Goal: Browse casually: Explore the website without a specific task or goal

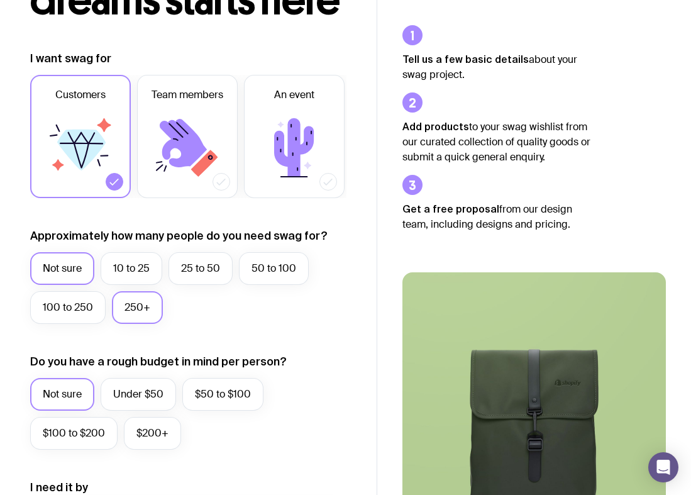
scroll to position [140, 0]
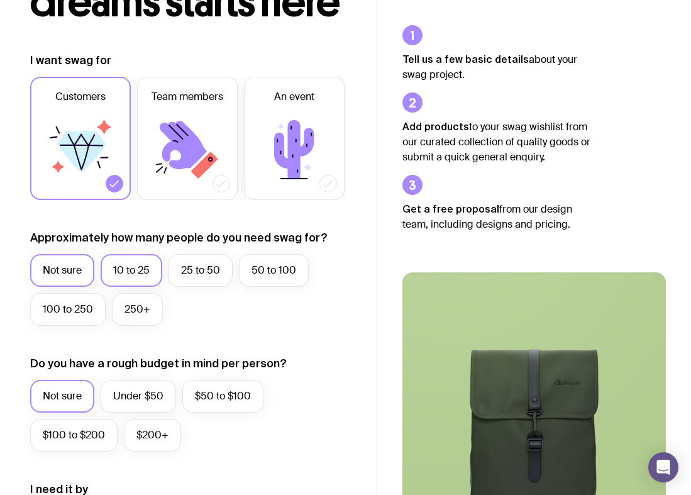
click at [144, 280] on label "10 to 25" at bounding box center [132, 270] width 62 height 33
click at [0, 0] on input "10 to 25" at bounding box center [0, 0] width 0 height 0
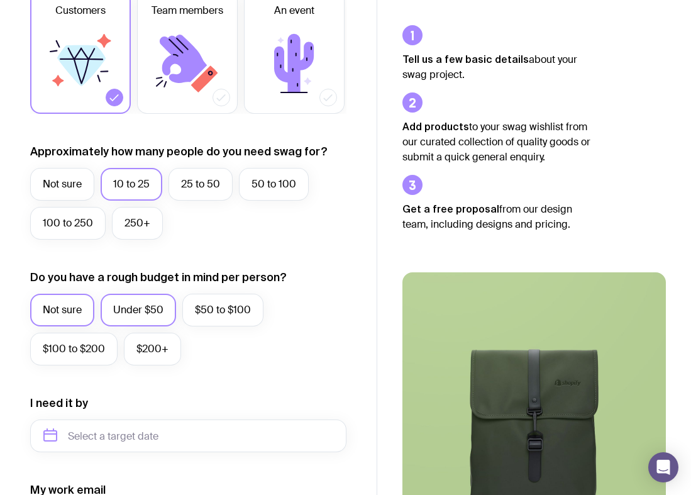
scroll to position [231, 1]
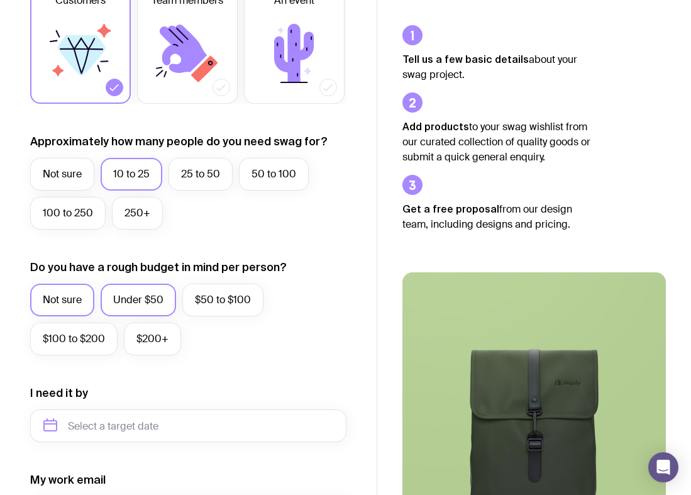
click at [131, 300] on label "Under $50" at bounding box center [138, 300] width 75 height 33
click at [0, 0] on input "Under $50" at bounding box center [0, 0] width 0 height 0
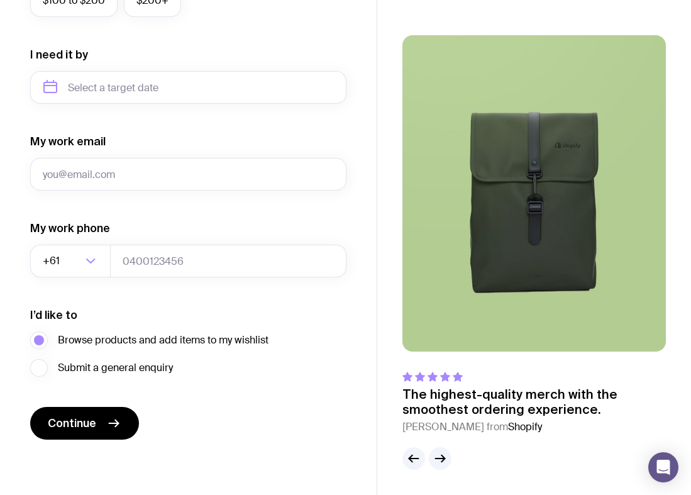
scroll to position [574, 0]
click at [101, 419] on button "Continue" at bounding box center [84, 423] width 109 height 33
click at [449, 155] on img at bounding box center [533, 193] width 263 height 316
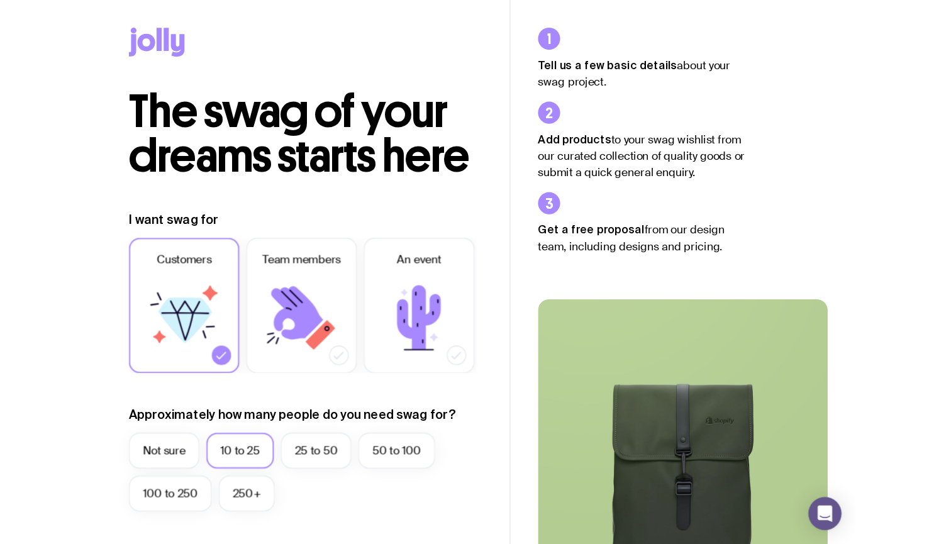
scroll to position [0, 0]
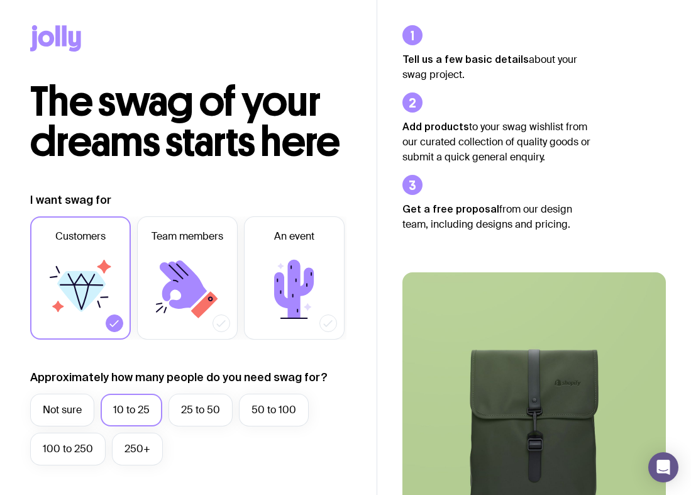
click at [58, 42] on icon at bounding box center [57, 35] width 4 height 21
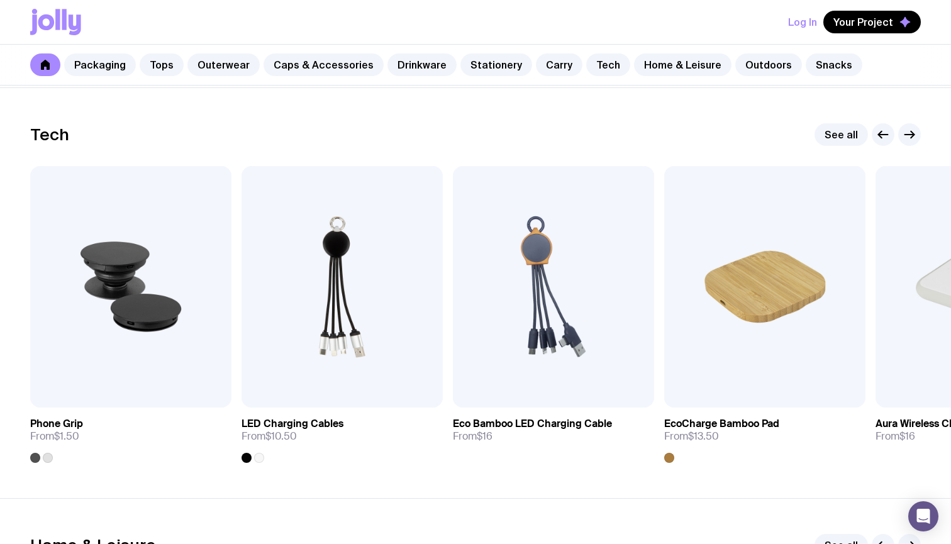
scroll to position [3044, 0]
click at [637, 60] on link "Home & Leisure" at bounding box center [682, 64] width 97 height 23
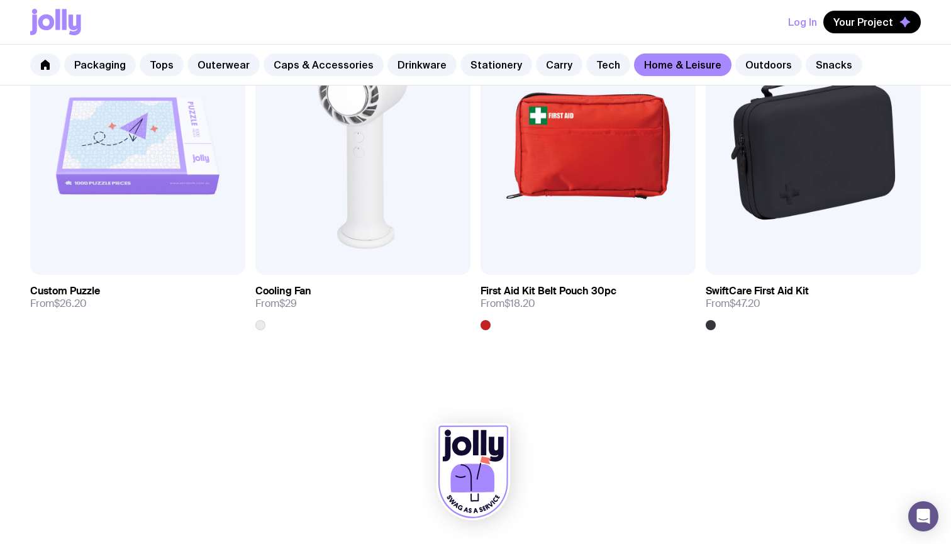
scroll to position [2786, 0]
click at [587, 63] on link "Tech" at bounding box center [608, 64] width 44 height 23
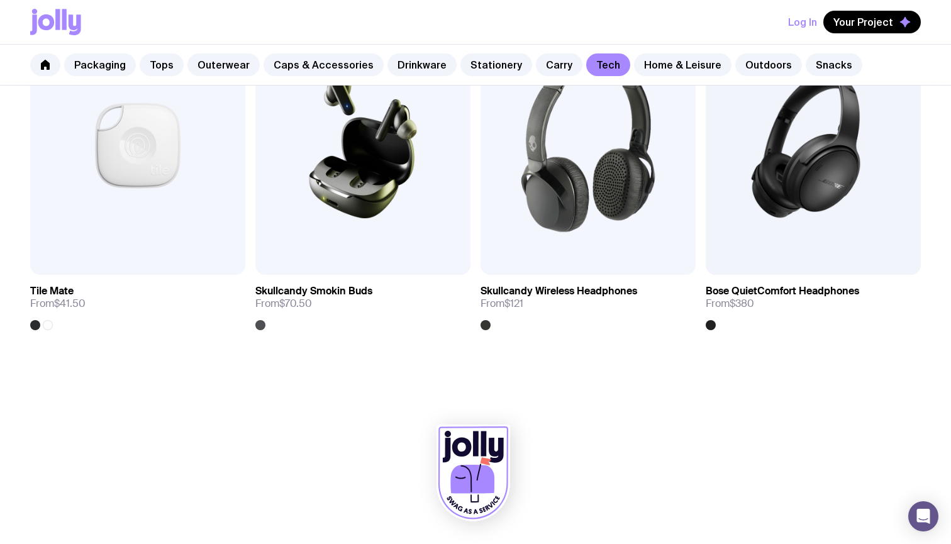
scroll to position [2432, 0]
click at [539, 58] on link "Carry" at bounding box center [559, 64] width 47 height 23
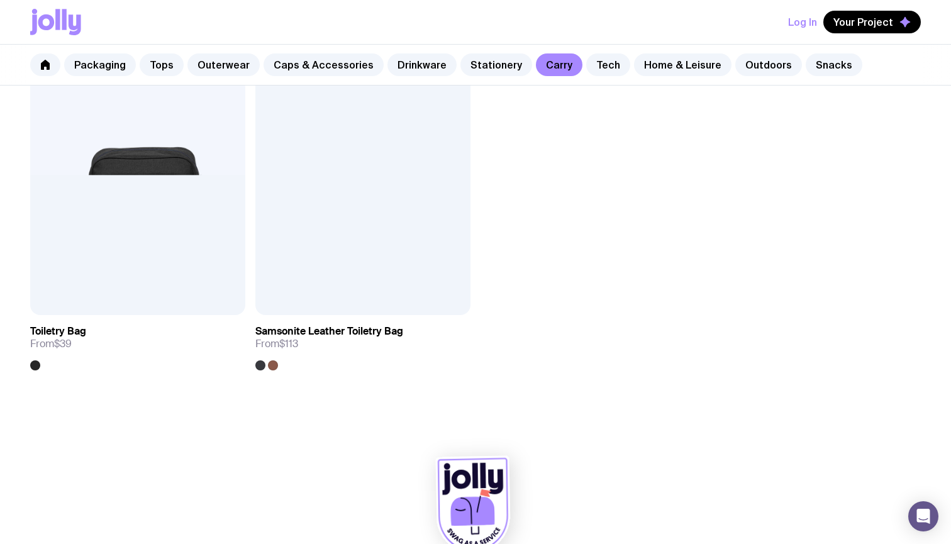
scroll to position [3124, 0]
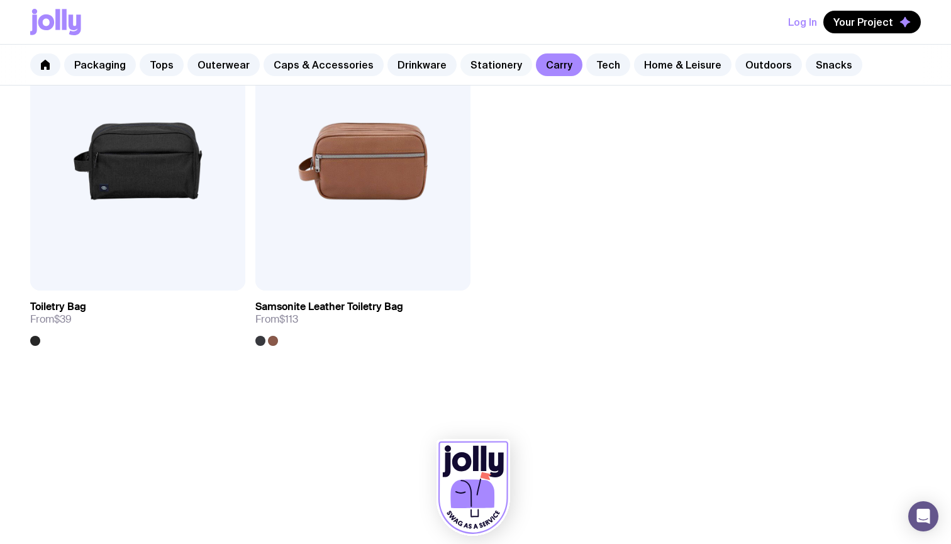
click at [484, 74] on link "Stationery" at bounding box center [496, 64] width 72 height 23
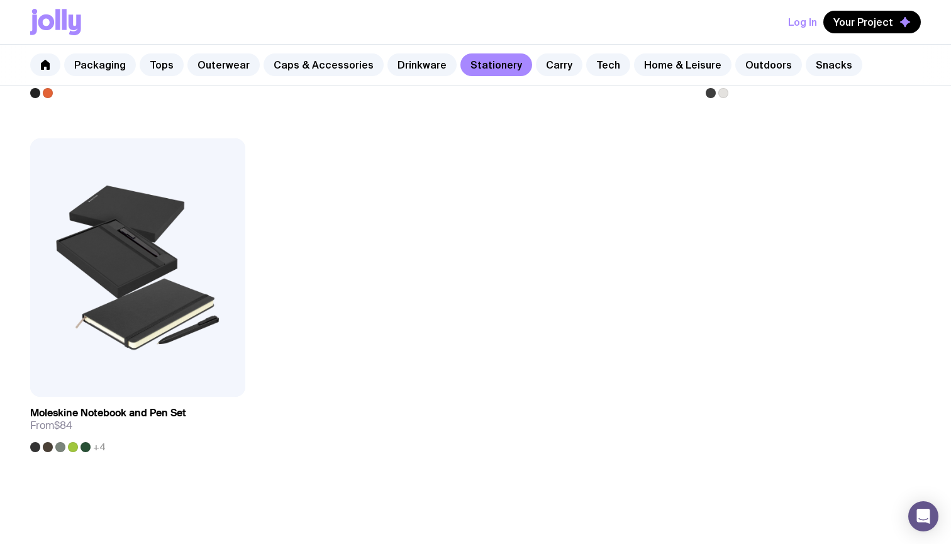
scroll to position [2345, 0]
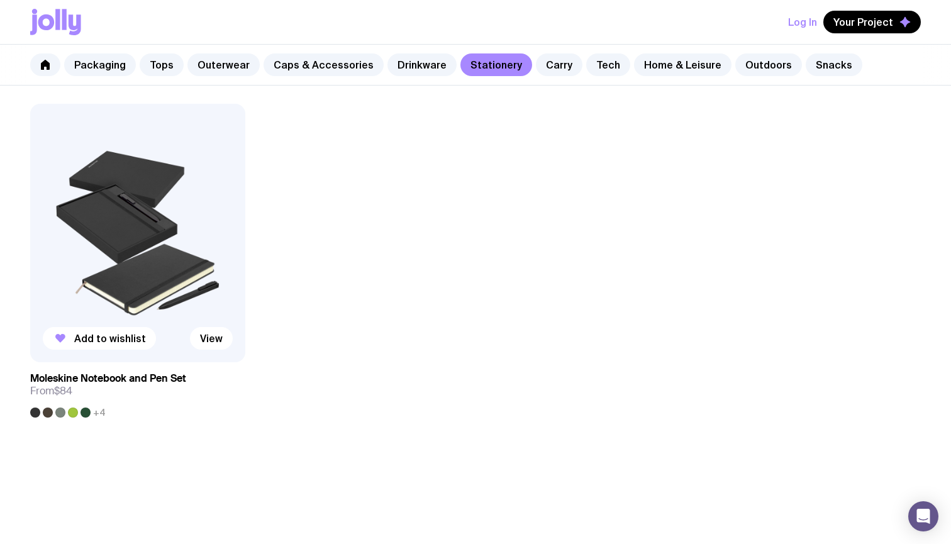
click at [209, 258] on img at bounding box center [137, 233] width 215 height 258
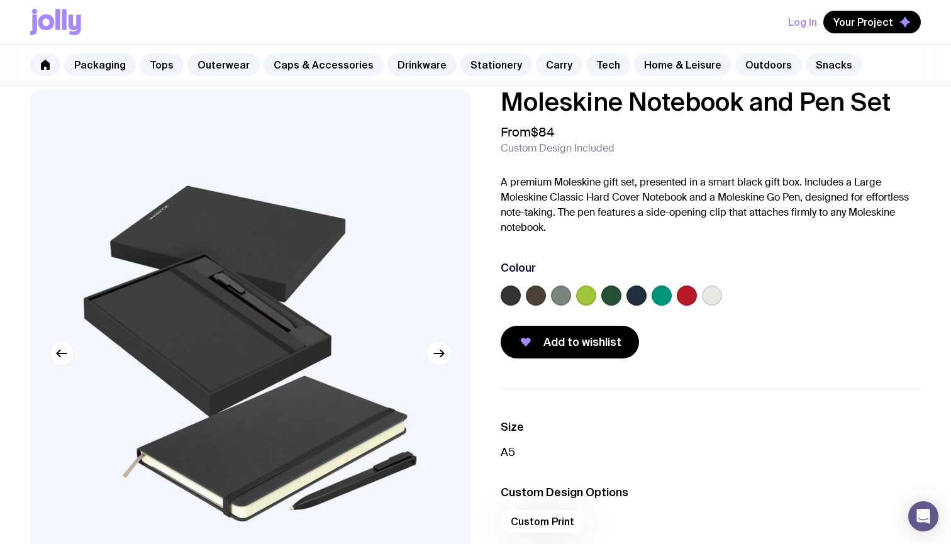
scroll to position [19, 0]
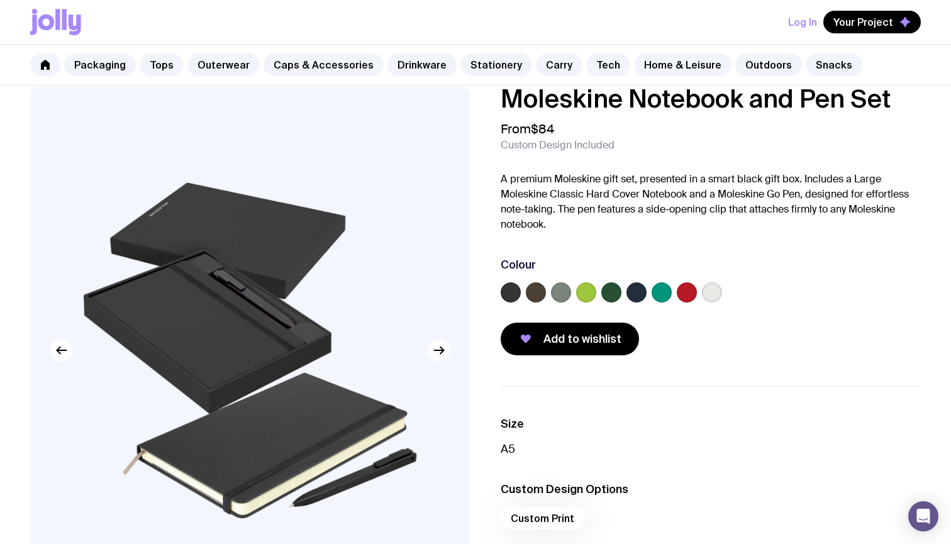
click at [437, 356] on icon "button" at bounding box center [438, 350] width 15 height 15
click at [437, 355] on icon "button" at bounding box center [438, 350] width 15 height 15
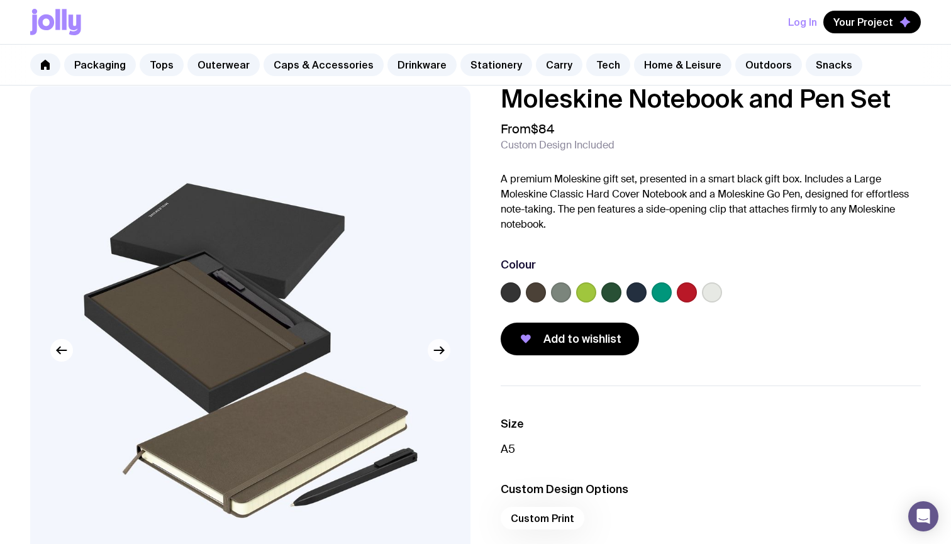
click at [437, 355] on icon "button" at bounding box center [438, 350] width 15 height 15
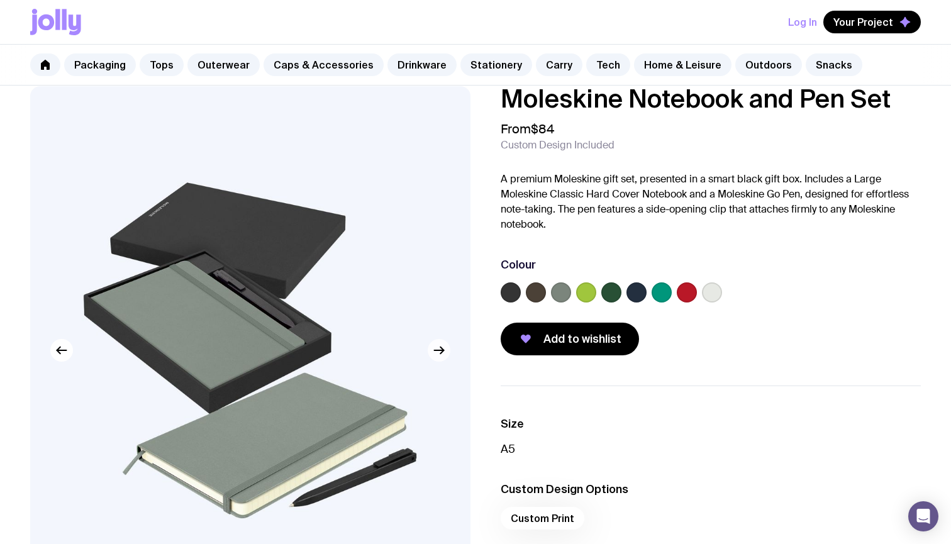
click at [437, 355] on icon "button" at bounding box center [438, 350] width 15 height 15
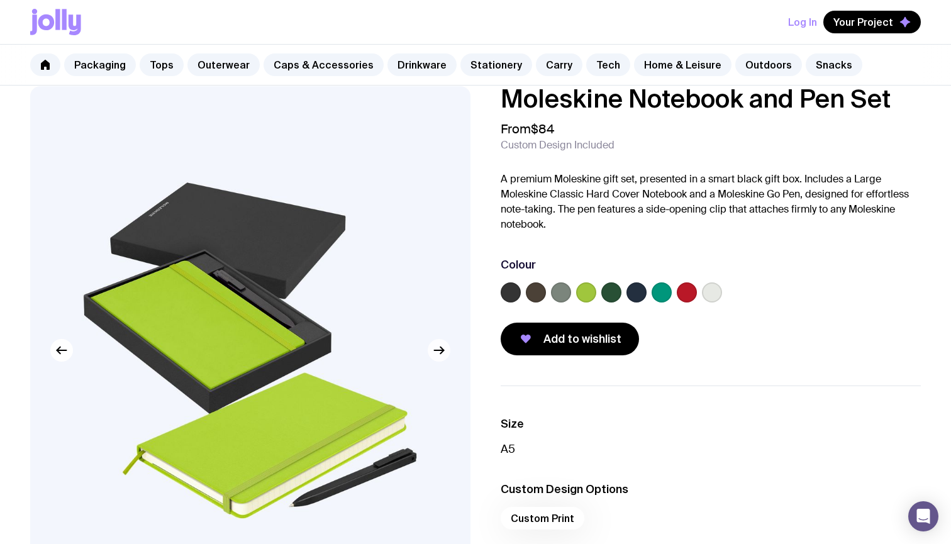
click at [437, 355] on icon "button" at bounding box center [438, 350] width 15 height 15
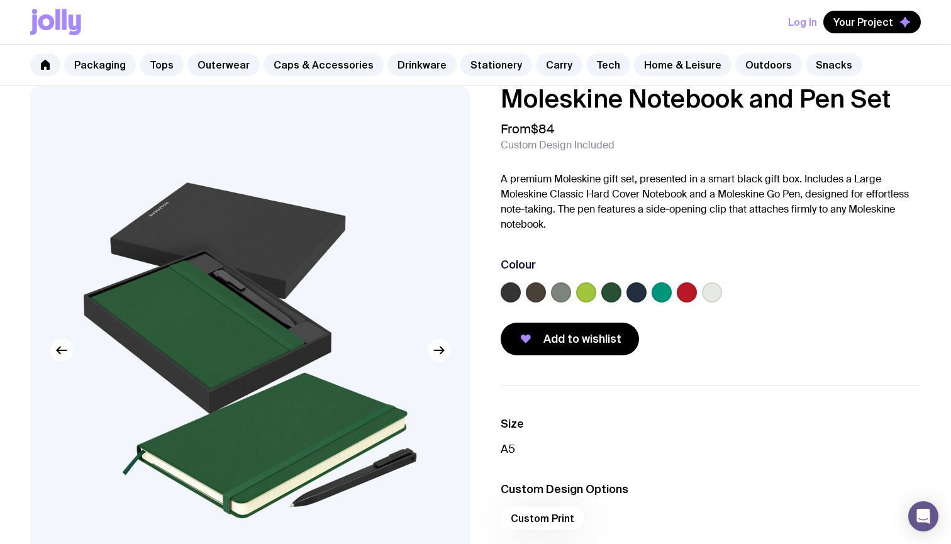
click at [437, 355] on icon "button" at bounding box center [438, 350] width 15 height 15
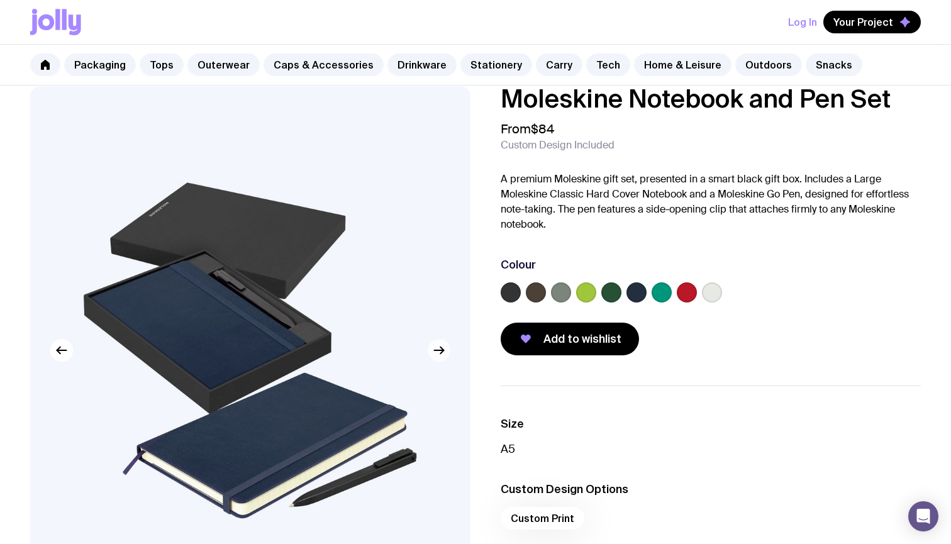
click at [438, 356] on icon "button" at bounding box center [438, 350] width 15 height 15
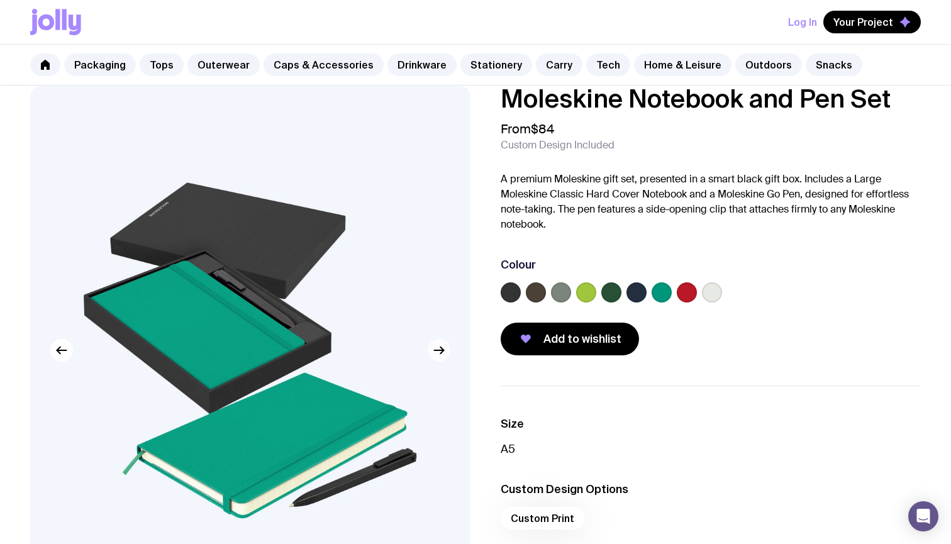
click at [438, 356] on icon "button" at bounding box center [438, 350] width 15 height 15
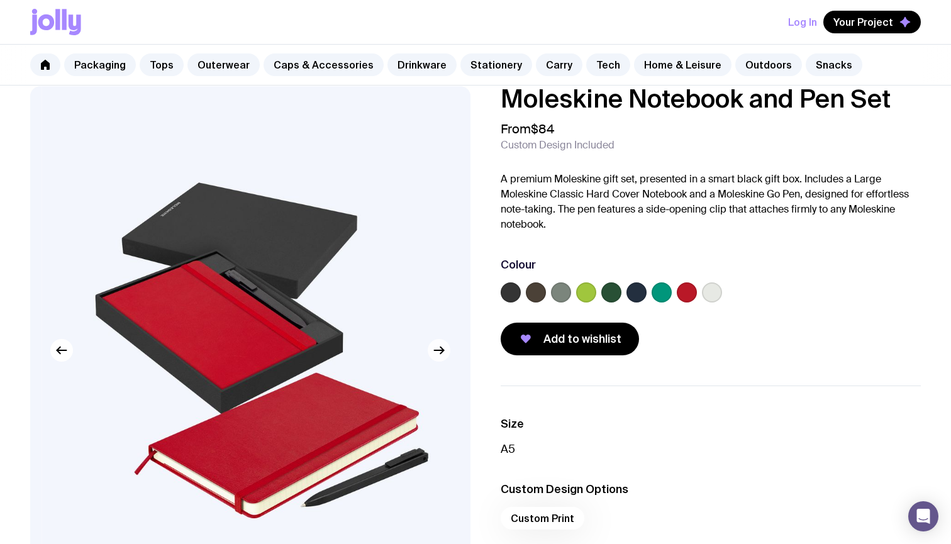
click at [438, 356] on icon "button" at bounding box center [438, 350] width 15 height 15
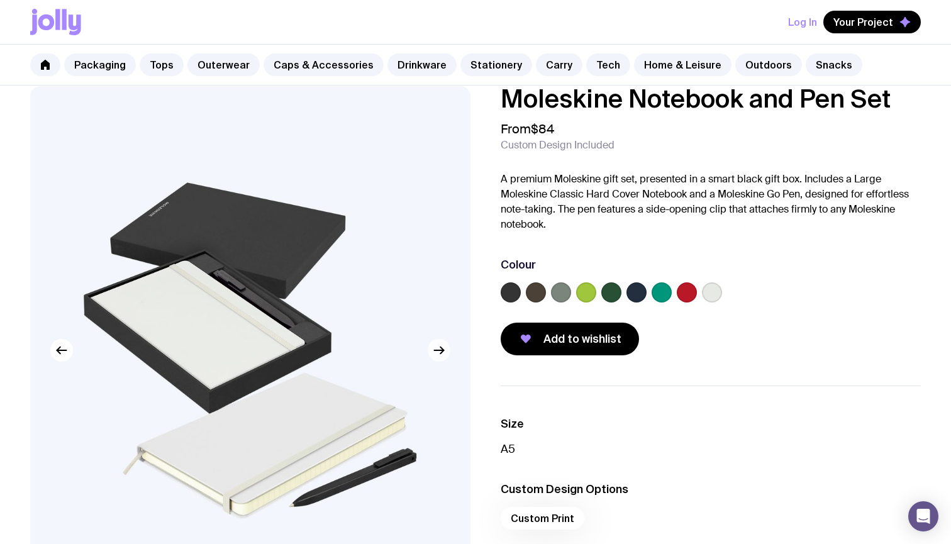
click at [438, 356] on icon "button" at bounding box center [438, 350] width 15 height 15
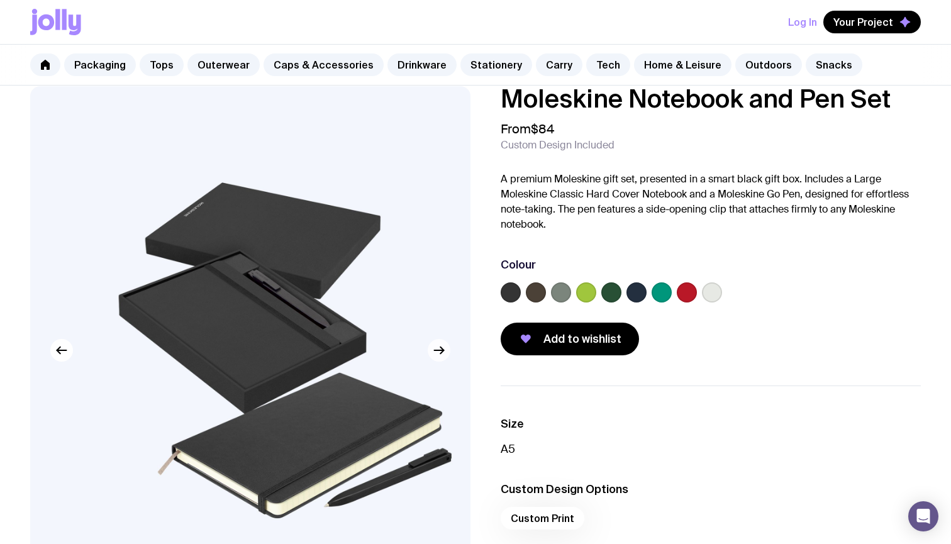
click at [438, 356] on icon "button" at bounding box center [438, 350] width 15 height 15
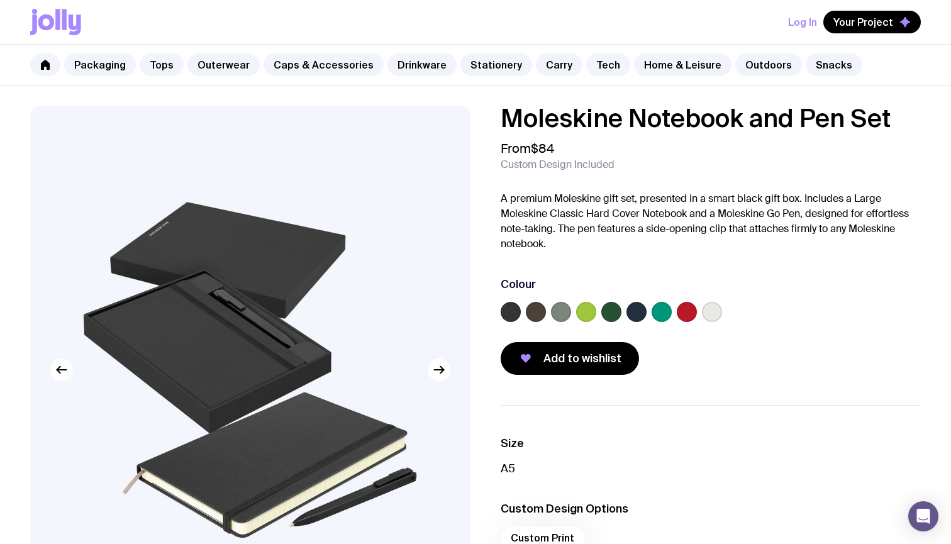
scroll to position [0, 0]
click at [393, 275] on img at bounding box center [250, 370] width 440 height 528
click at [442, 360] on button "button" at bounding box center [439, 369] width 23 height 23
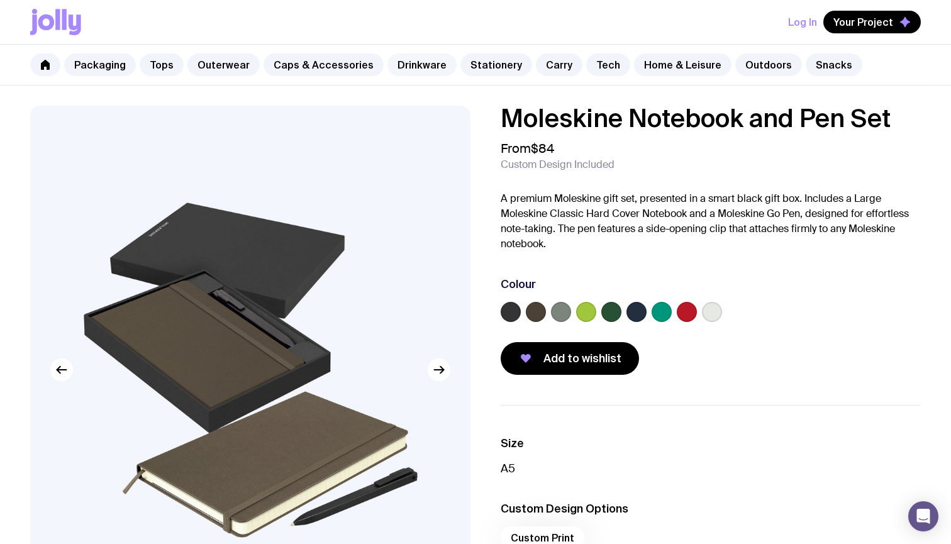
click at [413, 63] on link "Drinkware" at bounding box center [421, 64] width 69 height 23
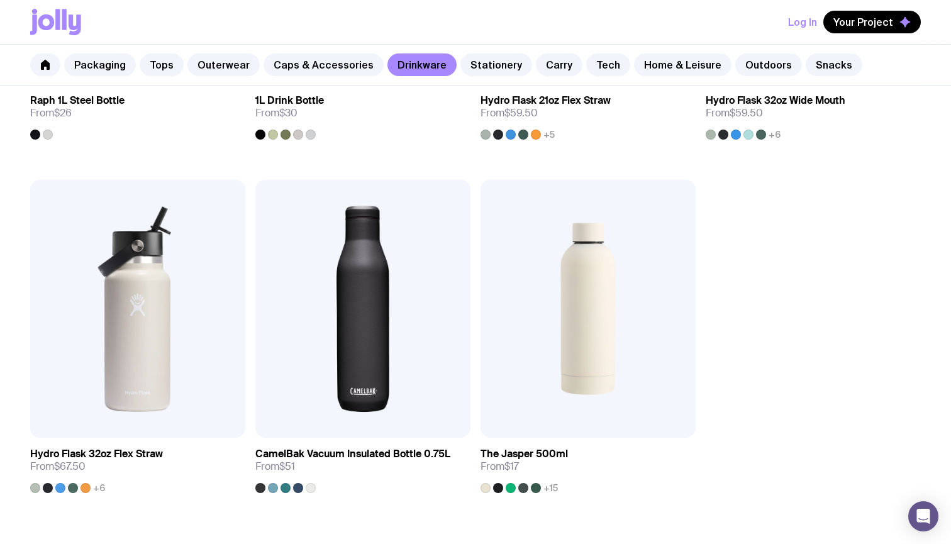
scroll to position [1922, 0]
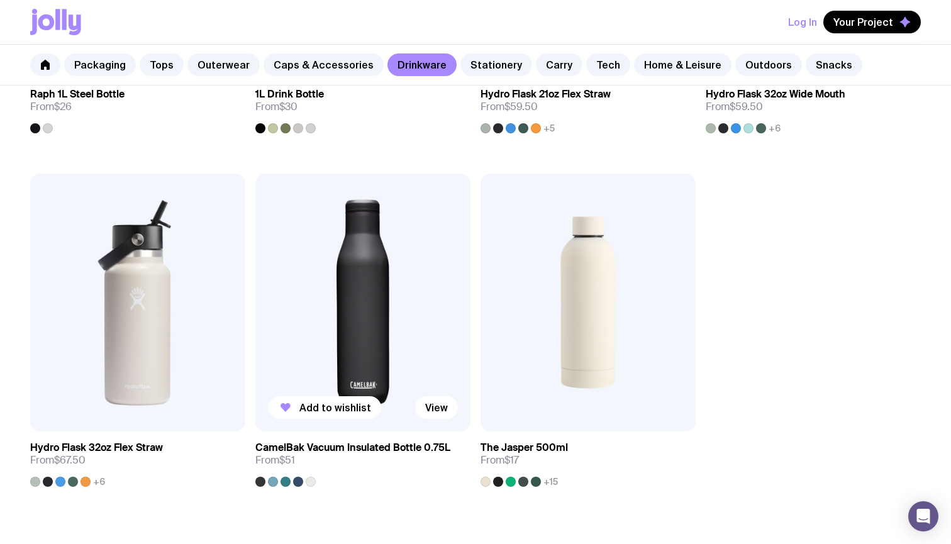
click at [306, 480] on div at bounding box center [311, 482] width 10 height 10
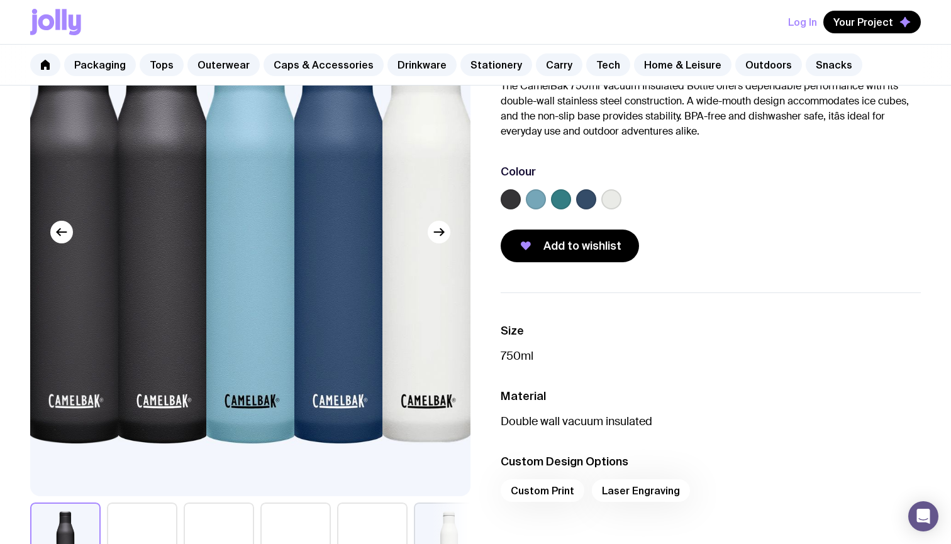
scroll to position [123, 0]
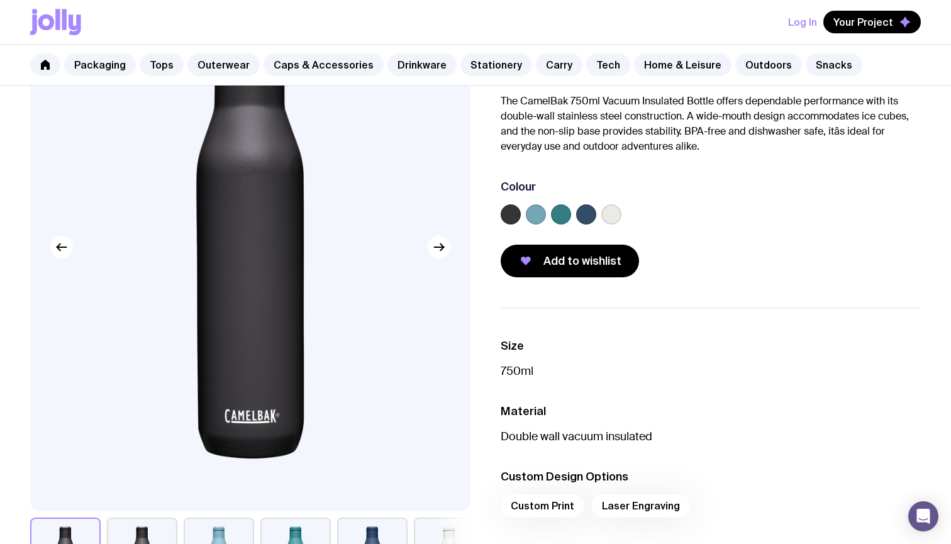
click at [582, 215] on label at bounding box center [586, 214] width 20 height 20
click at [0, 0] on input "radio" at bounding box center [0, 0] width 0 height 0
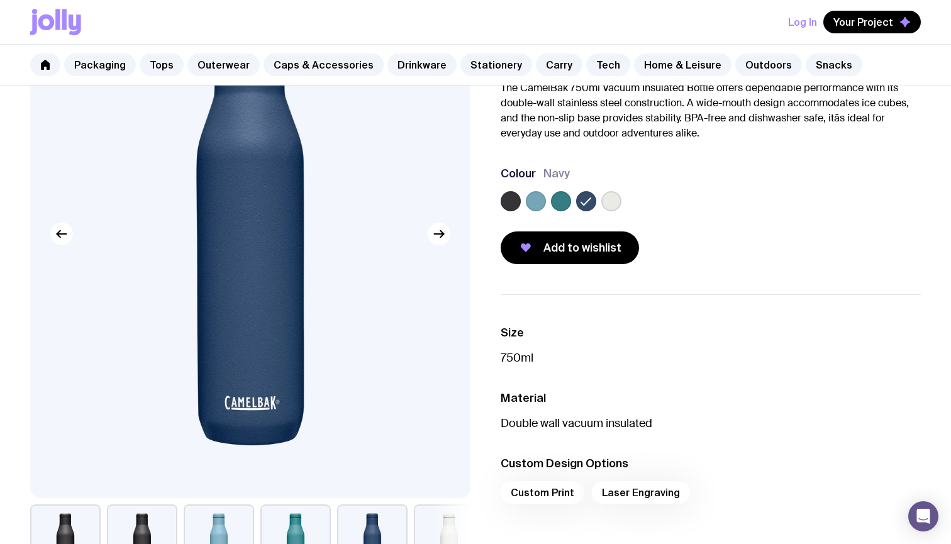
scroll to position [355, 0]
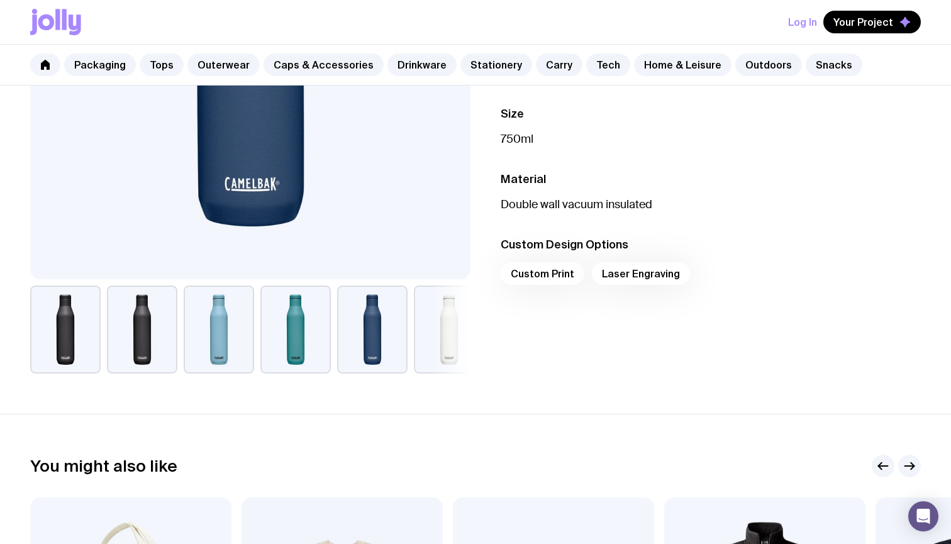
click at [370, 338] on button "button" at bounding box center [372, 329] width 70 height 88
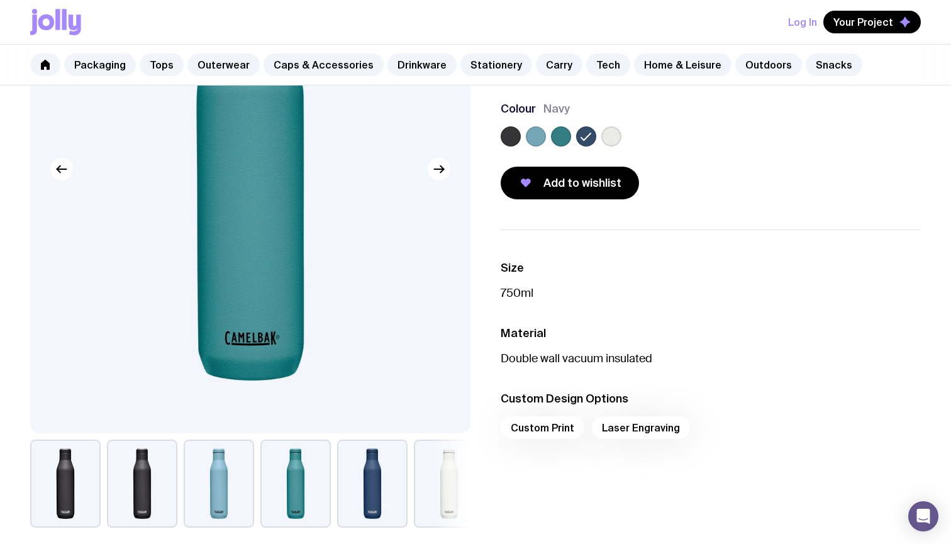
scroll to position [197, 0]
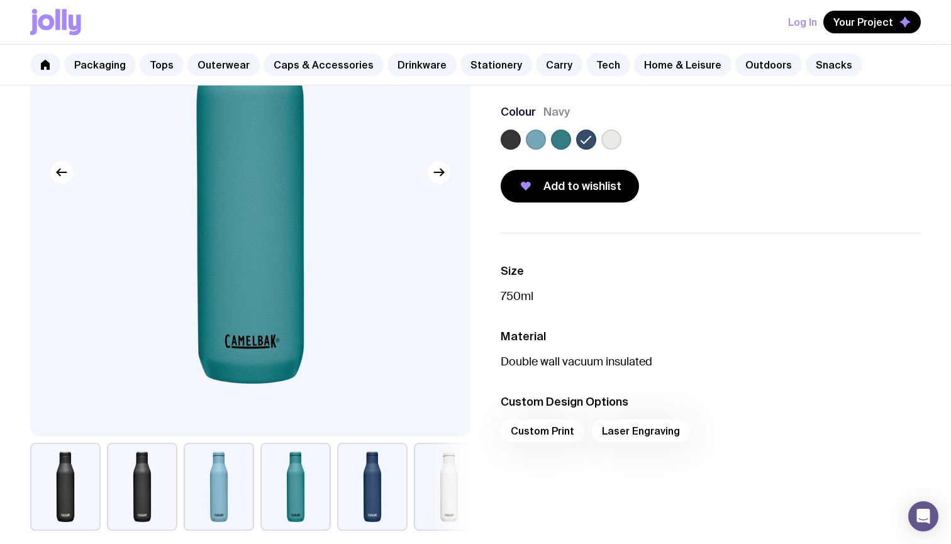
click at [555, 429] on div "Custom Print Laser Engraving" at bounding box center [710, 434] width 420 height 30
click at [626, 424] on div "Custom Print Laser Engraving" at bounding box center [710, 434] width 420 height 30
click at [627, 436] on div "Custom Print Laser Engraving" at bounding box center [710, 434] width 420 height 30
click at [548, 437] on div "Custom Print Laser Engraving" at bounding box center [710, 434] width 420 height 30
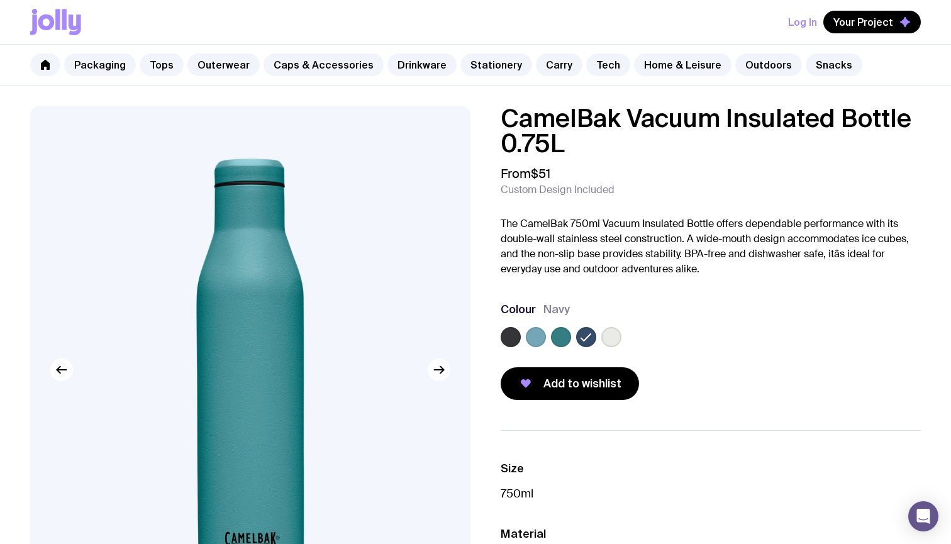
scroll to position [0, 0]
click at [441, 370] on icon "button" at bounding box center [438, 369] width 15 height 15
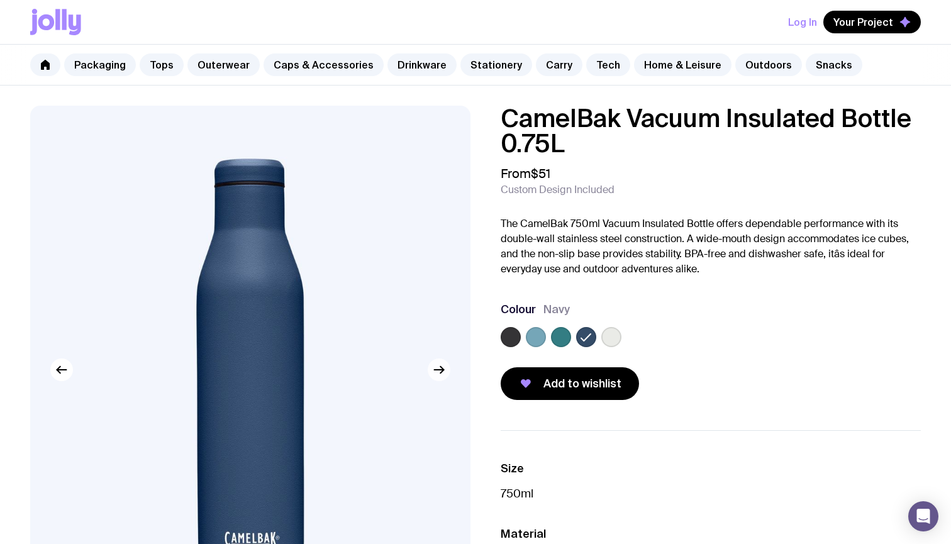
click at [441, 370] on icon "button" at bounding box center [438, 369] width 15 height 15
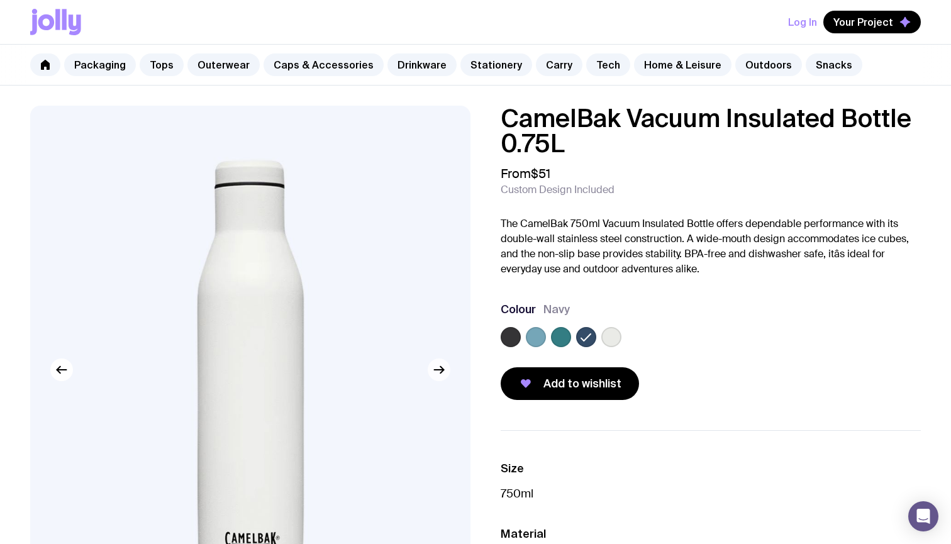
click at [441, 370] on icon "button" at bounding box center [438, 369] width 15 height 15
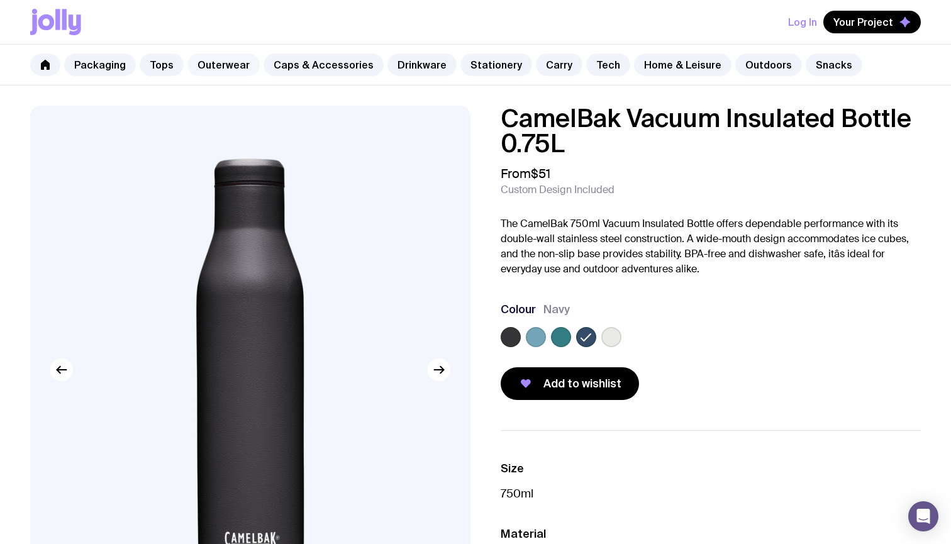
click at [222, 69] on link "Outerwear" at bounding box center [223, 64] width 72 height 23
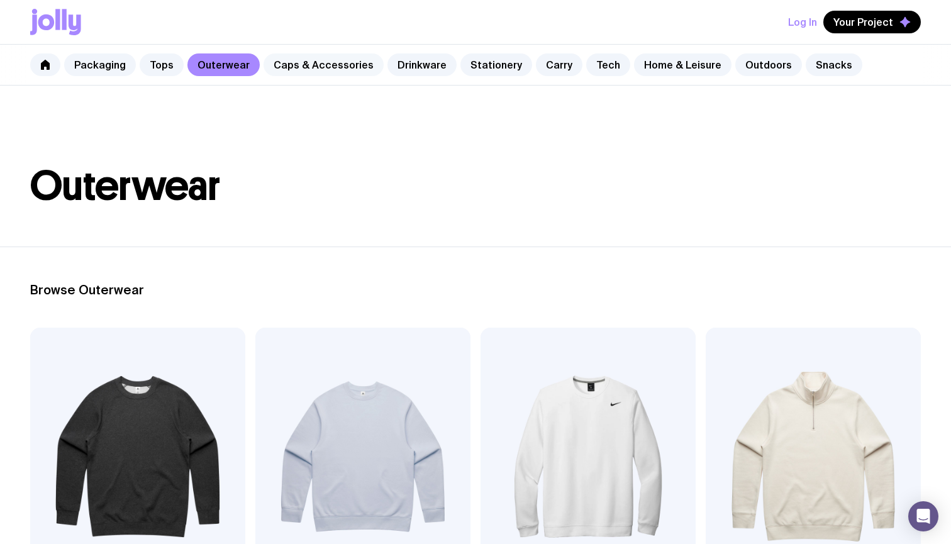
click at [322, 65] on link "Caps & Accessories" at bounding box center [323, 64] width 120 height 23
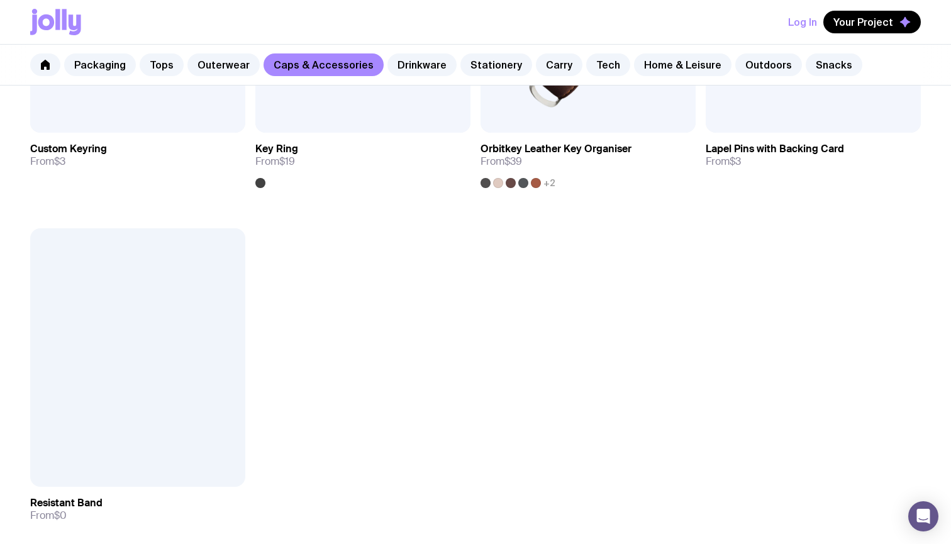
scroll to position [2251, 0]
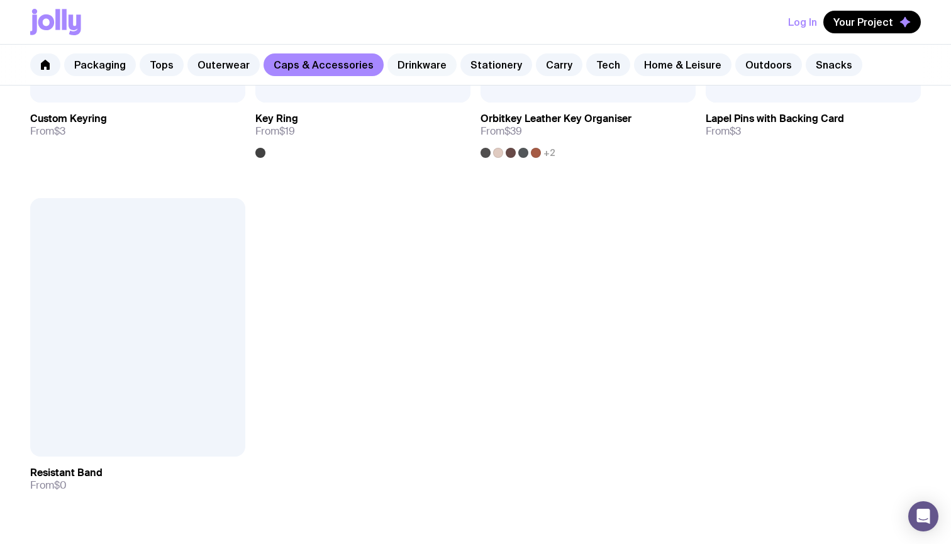
click at [400, 56] on link "Drinkware" at bounding box center [421, 64] width 69 height 23
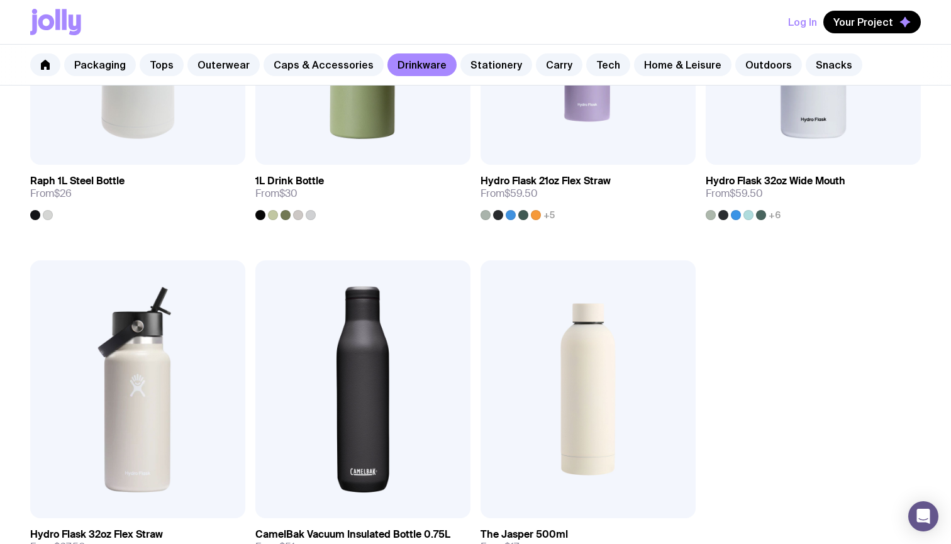
scroll to position [1955, 0]
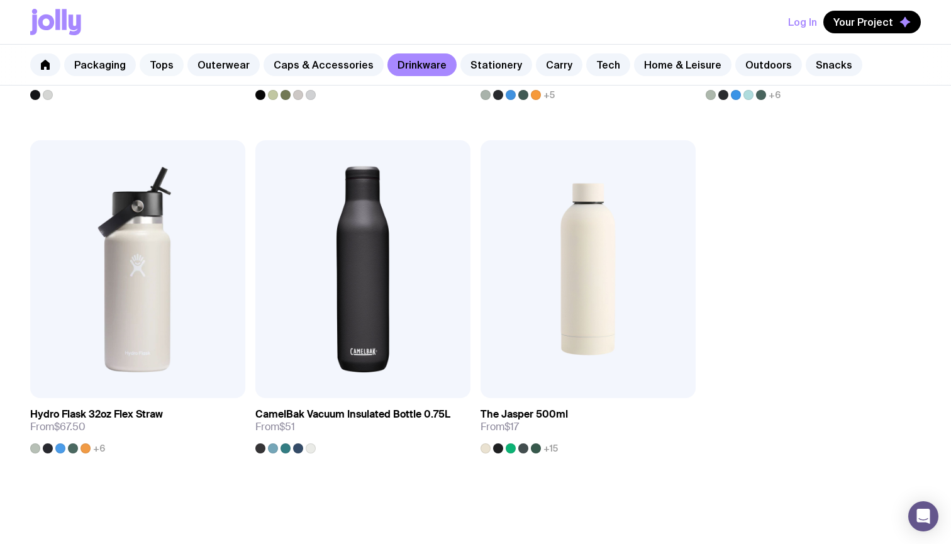
click at [157, 70] on link "Tops" at bounding box center [162, 64] width 44 height 23
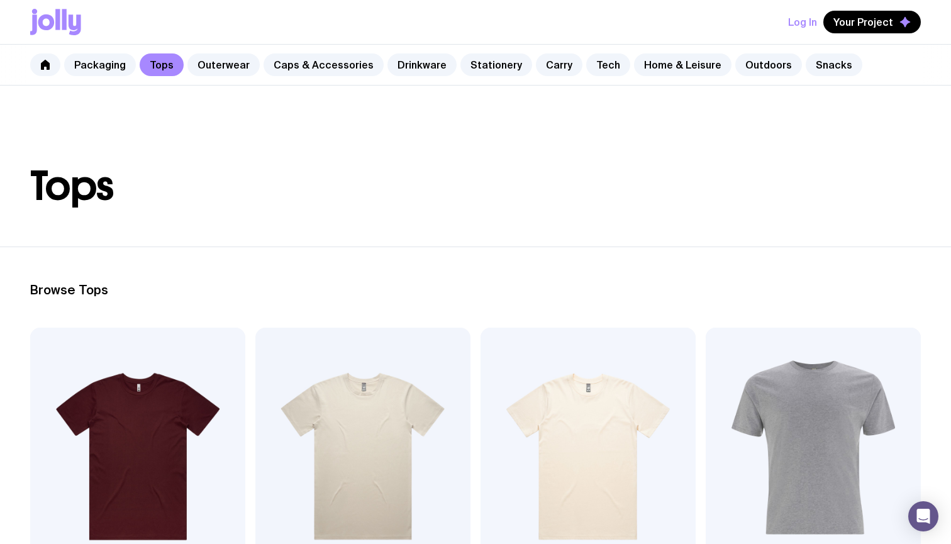
click at [127, 78] on div "Packaging Tops Outerwear Caps & Accessories Drinkware Stationery Carry Tech Hom…" at bounding box center [475, 65] width 951 height 41
click at [114, 66] on link "Packaging" at bounding box center [100, 64] width 72 height 23
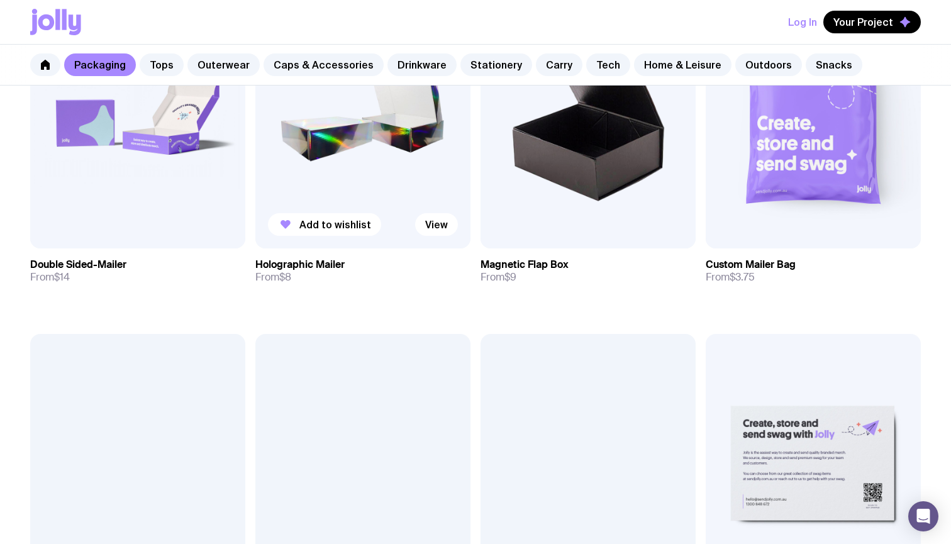
scroll to position [805, 0]
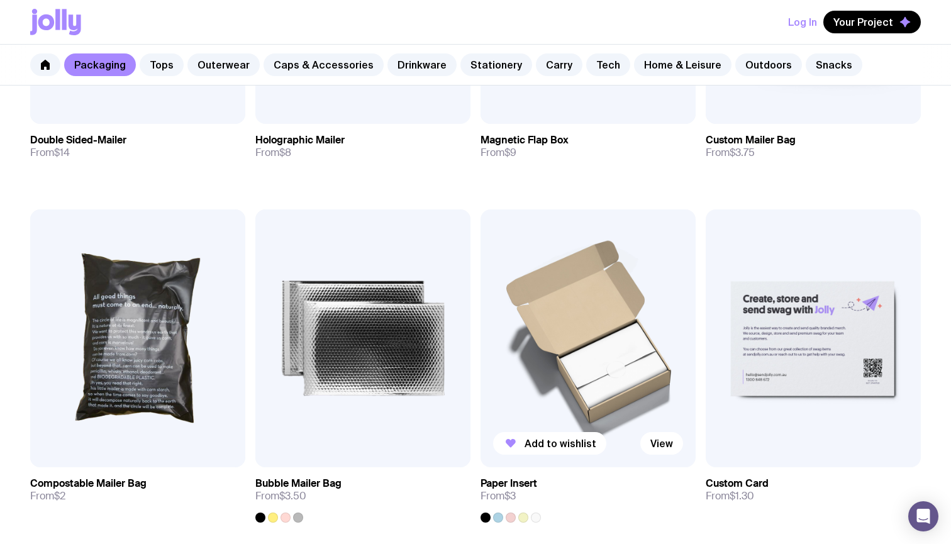
click at [610, 355] on img at bounding box center [587, 338] width 215 height 258
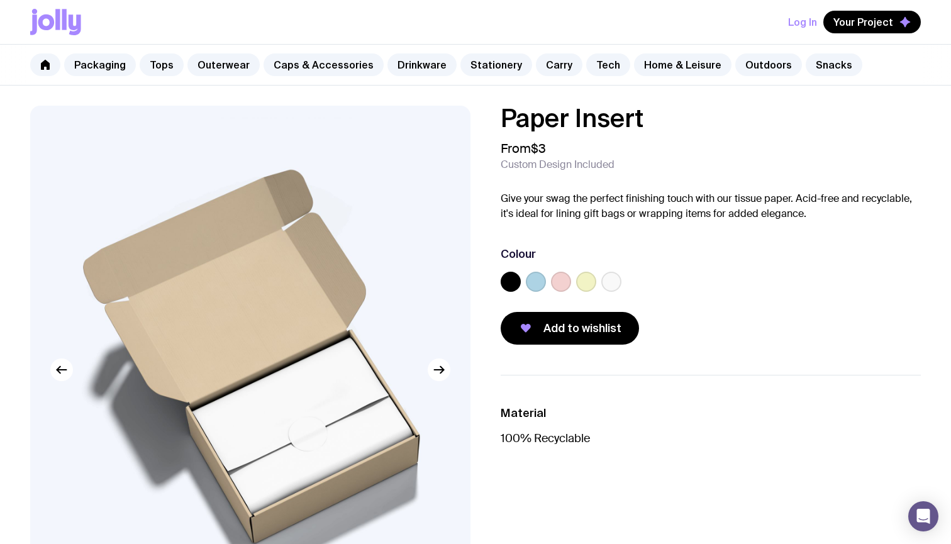
scroll to position [49, 0]
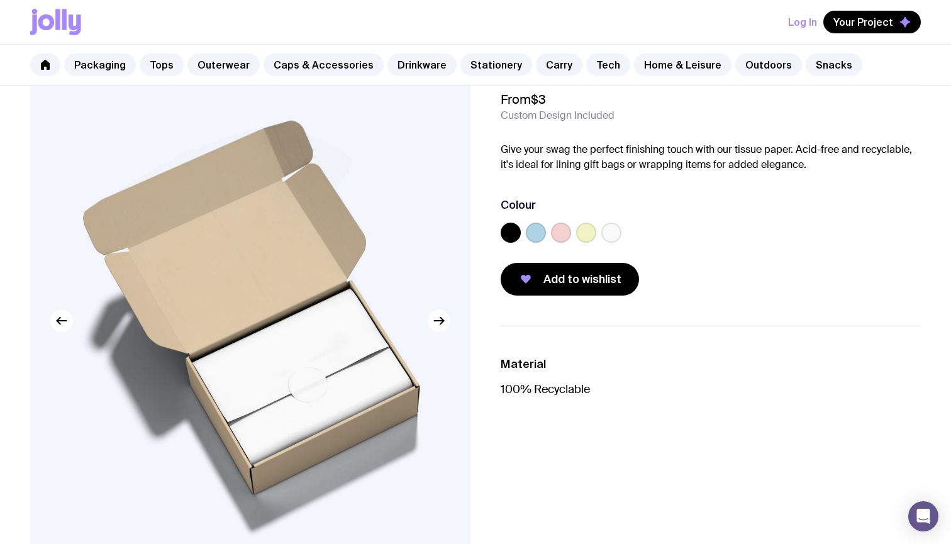
click at [443, 324] on icon "button" at bounding box center [438, 320] width 15 height 15
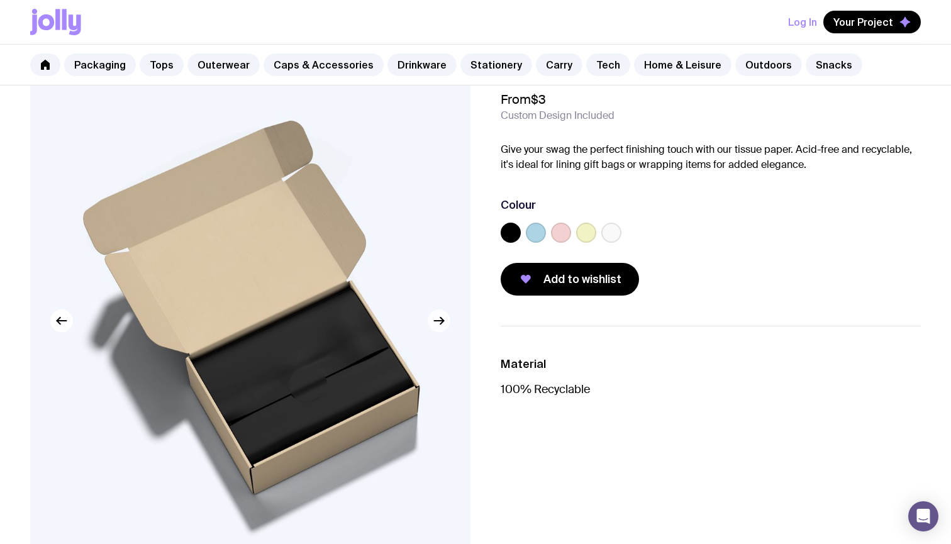
click at [443, 324] on icon "button" at bounding box center [438, 320] width 15 height 15
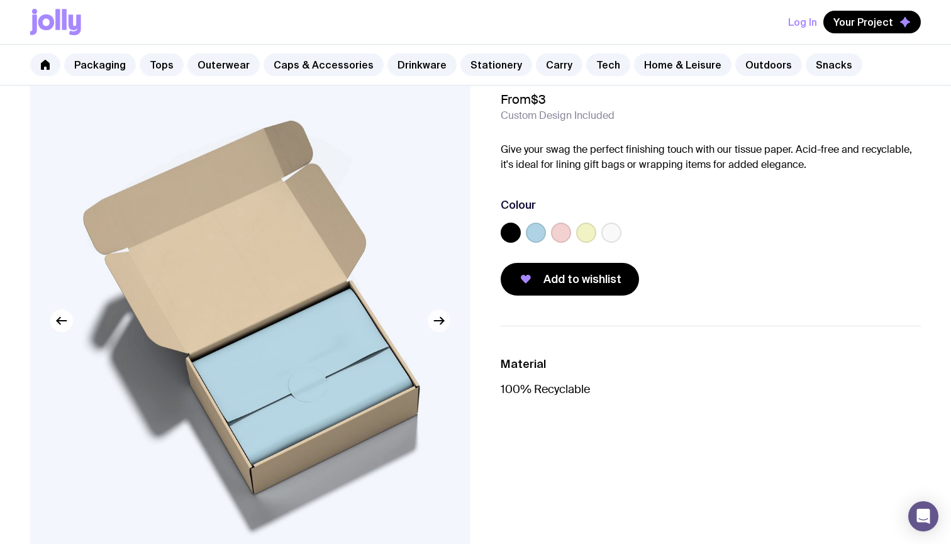
click at [443, 324] on icon "button" at bounding box center [438, 320] width 15 height 15
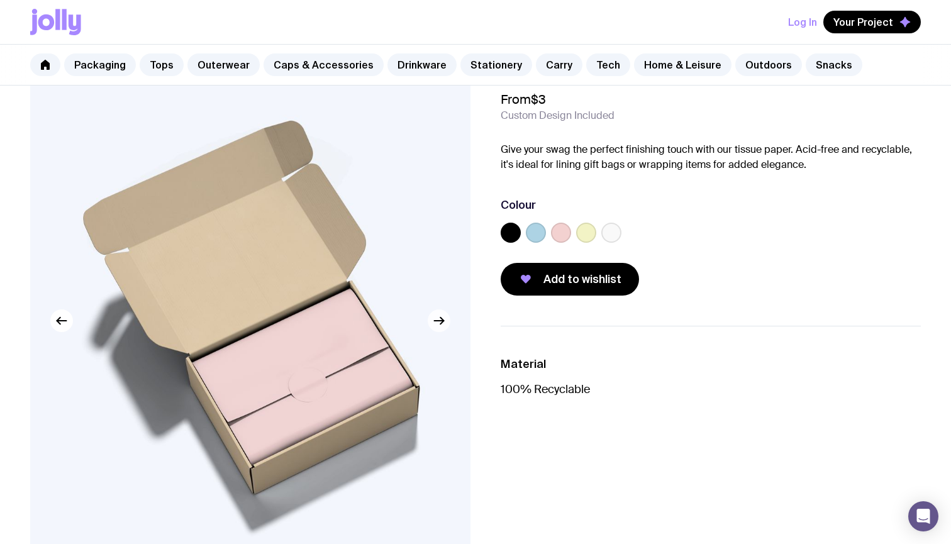
click at [443, 324] on icon "button" at bounding box center [438, 320] width 15 height 15
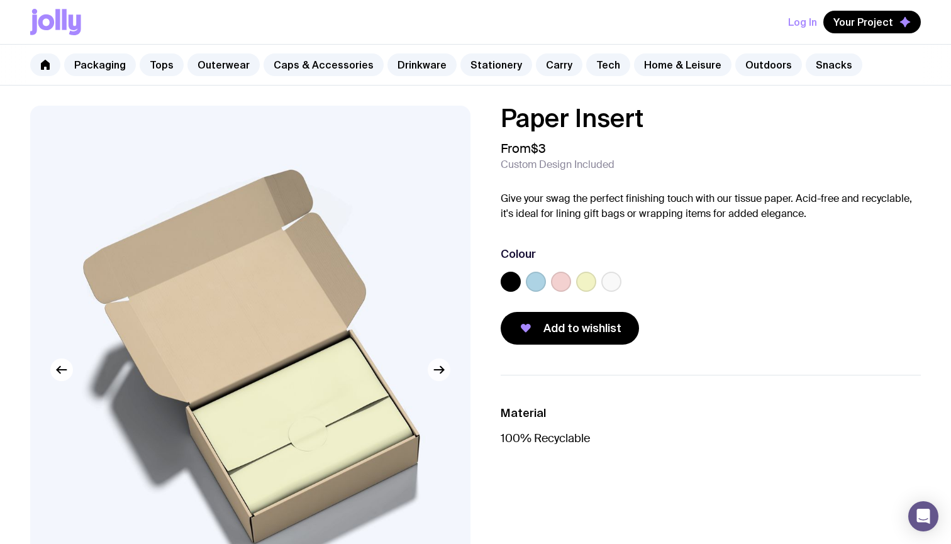
scroll to position [0, 0]
click at [654, 69] on link "Home & Leisure" at bounding box center [682, 64] width 97 height 23
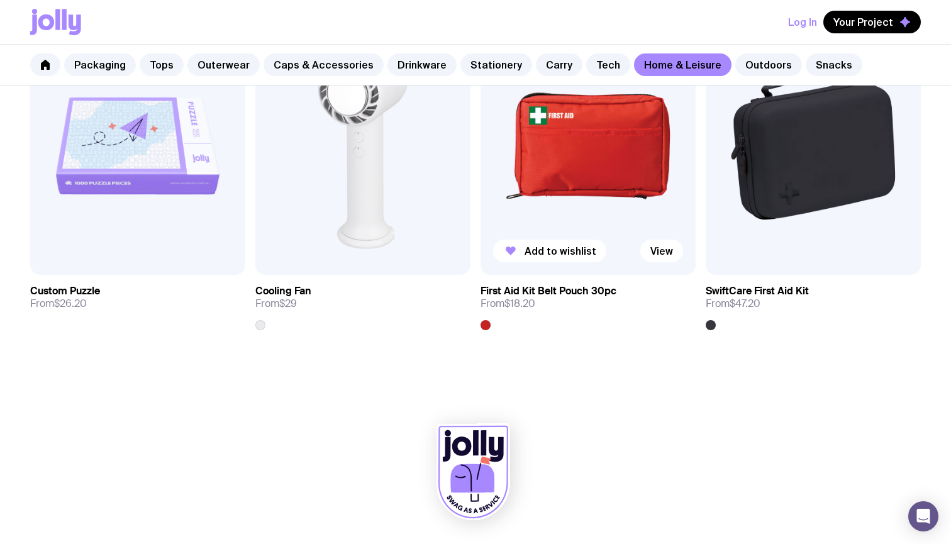
scroll to position [2786, 0]
click at [690, 67] on link "Outdoors" at bounding box center [768, 64] width 67 height 23
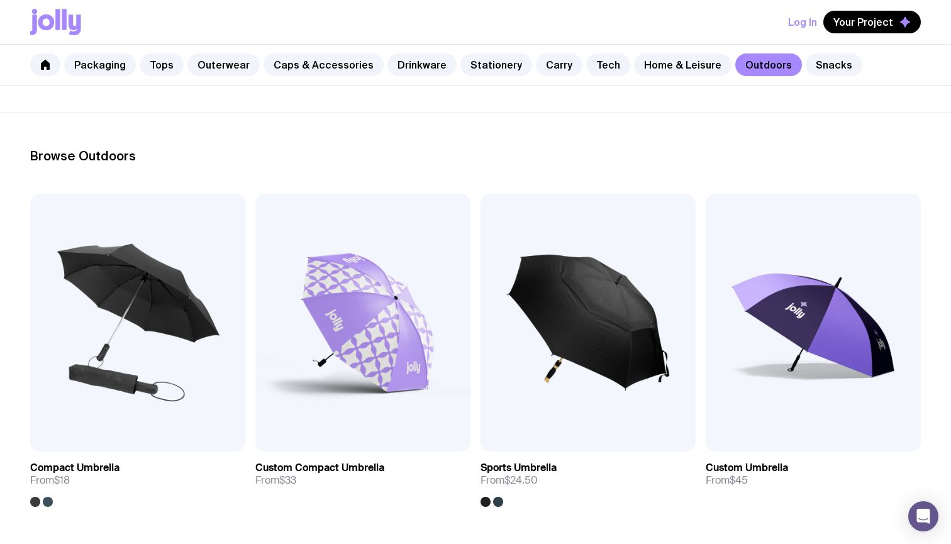
scroll to position [234, 0]
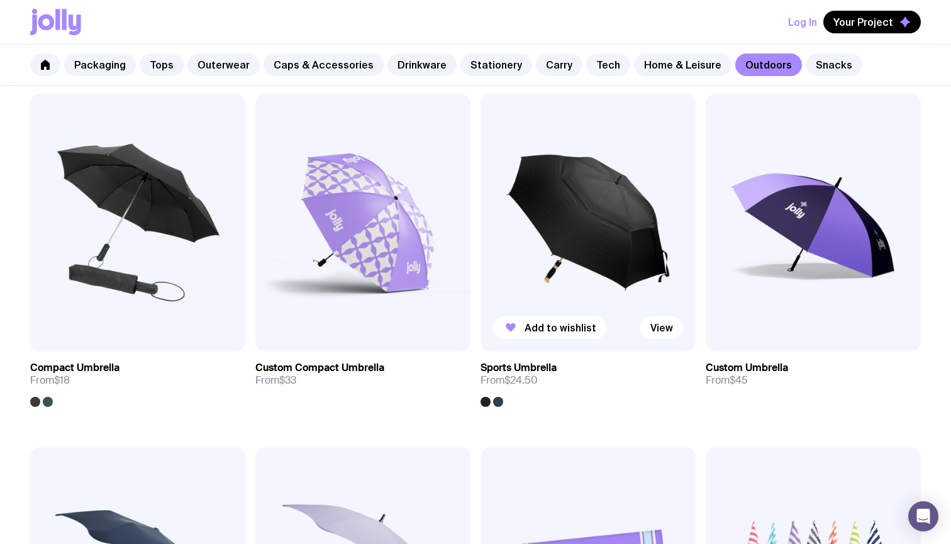
click at [499, 399] on div at bounding box center [498, 402] width 10 height 10
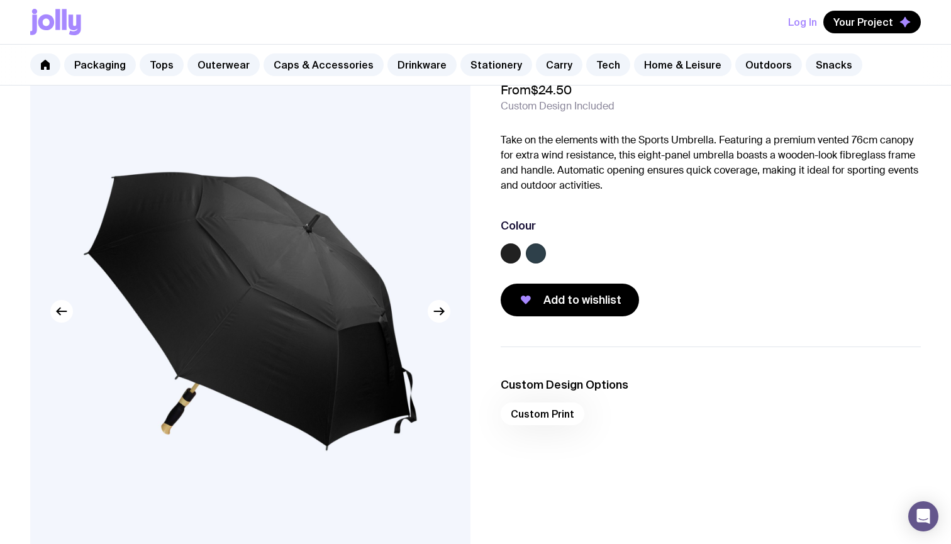
scroll to position [63, 0]
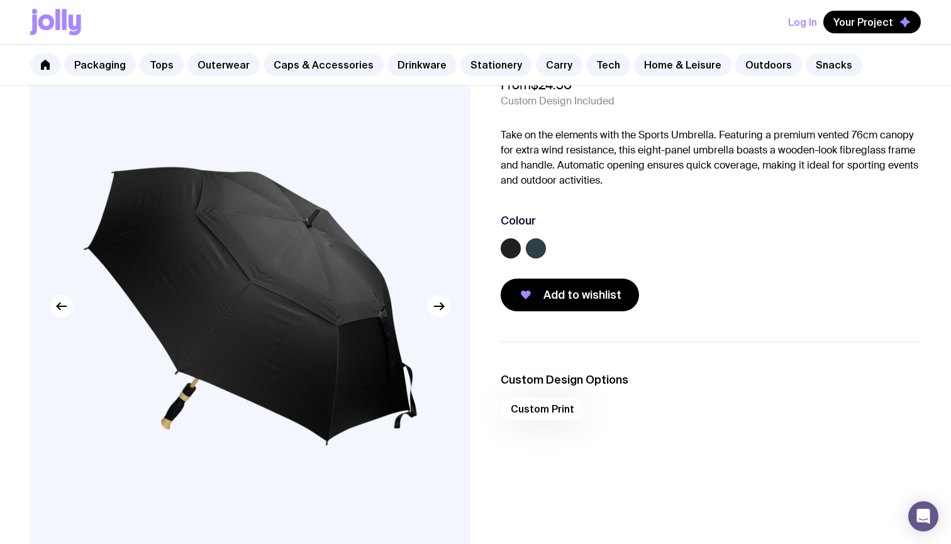
click at [541, 252] on label at bounding box center [536, 248] width 20 height 20
click at [0, 0] on input "radio" at bounding box center [0, 0] width 0 height 0
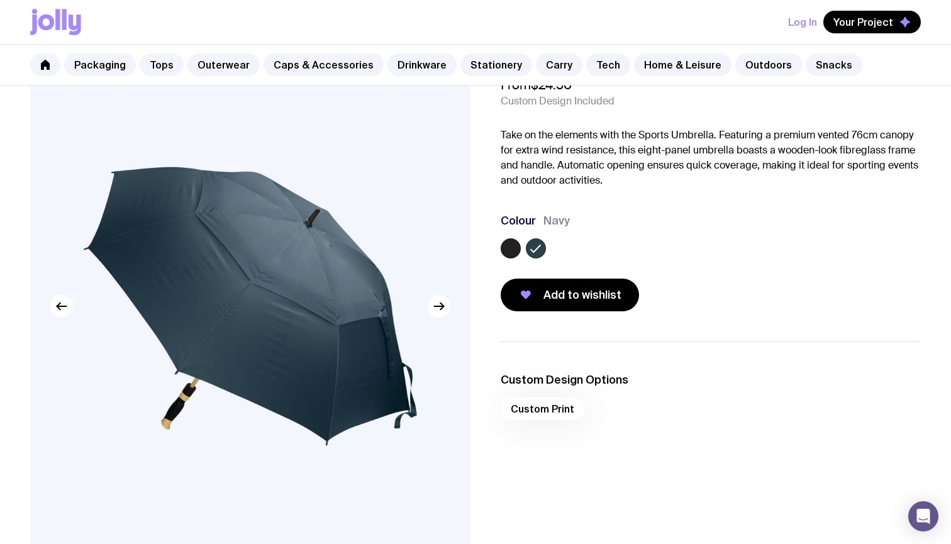
click at [506, 255] on label at bounding box center [510, 248] width 20 height 20
click at [0, 0] on input "radio" at bounding box center [0, 0] width 0 height 0
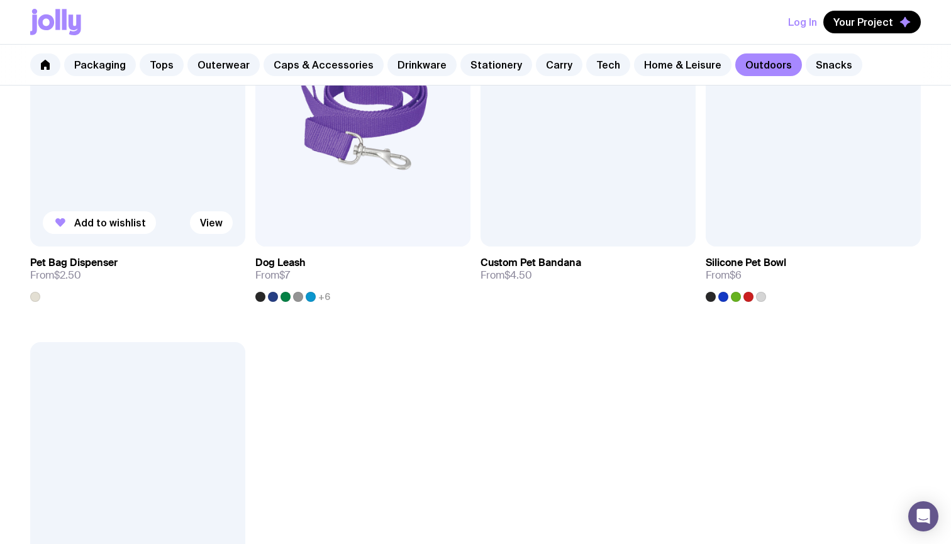
scroll to position [1707, 0]
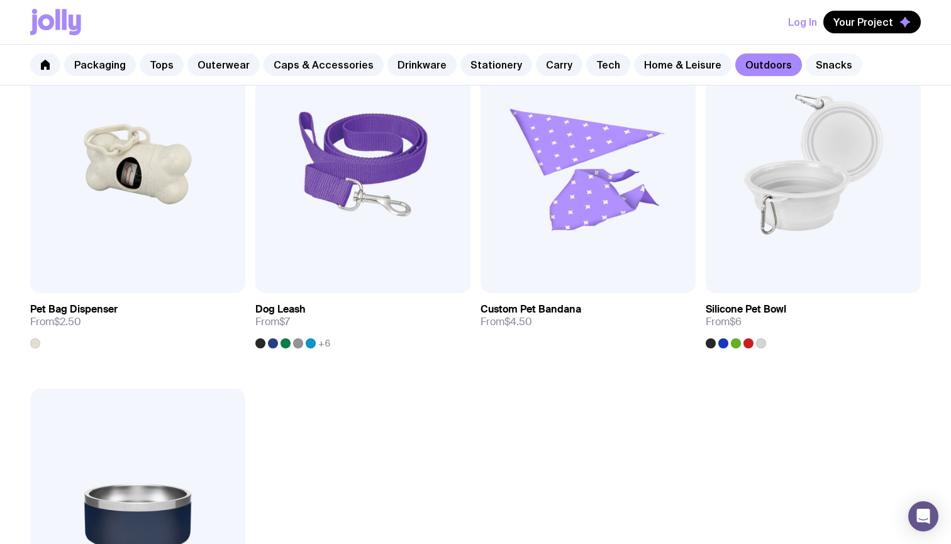
click at [690, 58] on link "Snacks" at bounding box center [833, 64] width 57 height 23
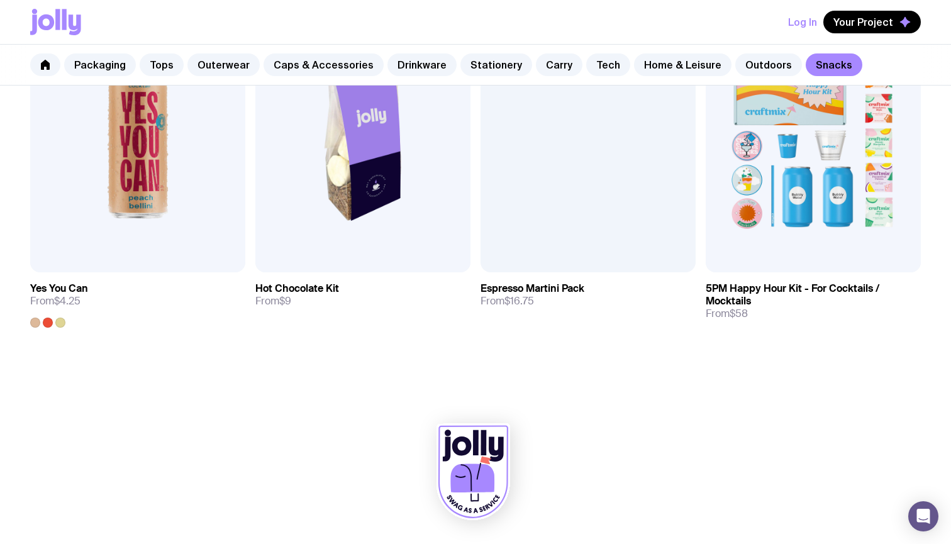
scroll to position [1020, 0]
